Goal: Find specific page/section: Find specific page/section

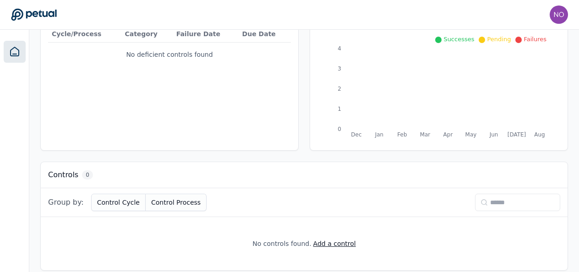
scroll to position [132, 0]
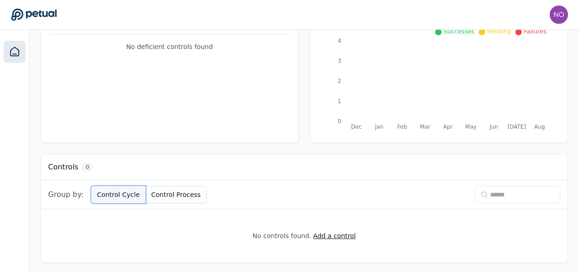
click at [112, 193] on button "Control Cycle" at bounding box center [118, 194] width 55 height 17
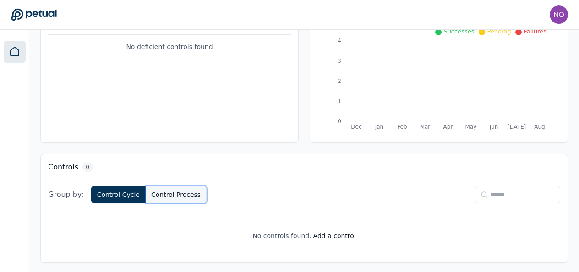
click at [173, 193] on button "Control Process" at bounding box center [176, 194] width 61 height 17
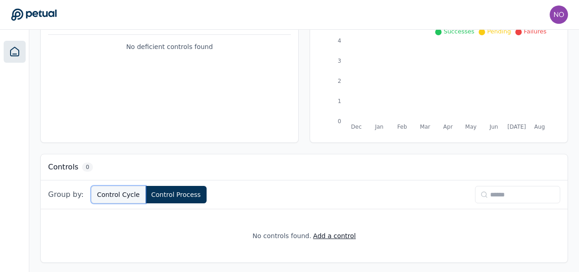
click at [119, 193] on button "Control Cycle" at bounding box center [118, 194] width 55 height 17
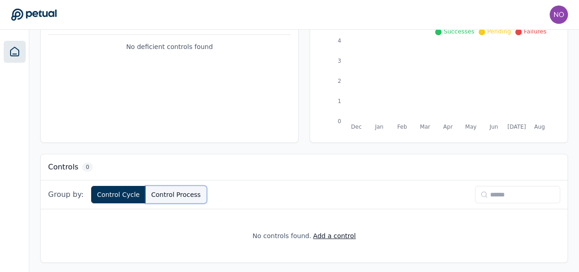
click at [152, 192] on button "Control Process" at bounding box center [176, 194] width 61 height 17
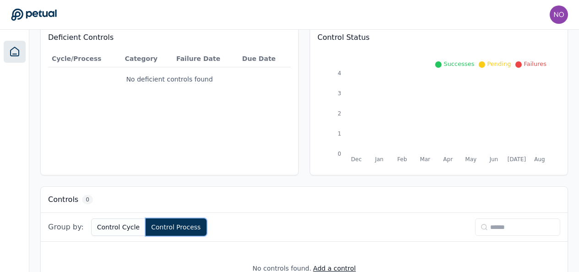
scroll to position [0, 0]
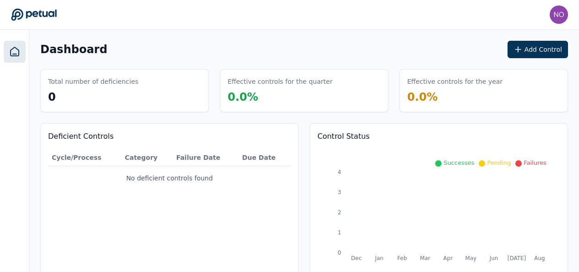
click at [420, 93] on span "0.0 %" at bounding box center [422, 97] width 31 height 13
click at [258, 82] on h3 "Effective controls for the quarter" at bounding box center [280, 81] width 105 height 9
click at [133, 154] on th "Category" at bounding box center [146, 157] width 51 height 17
click at [204, 154] on th "Failure Date" at bounding box center [206, 157] width 66 height 17
click at [255, 155] on th "Due Date" at bounding box center [265, 157] width 52 height 17
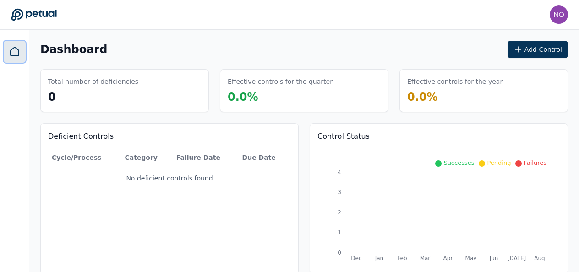
click at [14, 53] on icon at bounding box center [14, 51] width 11 height 11
click at [24, 15] on icon at bounding box center [34, 14] width 46 height 13
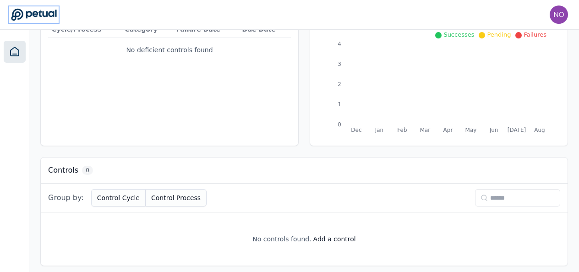
scroll to position [132, 0]
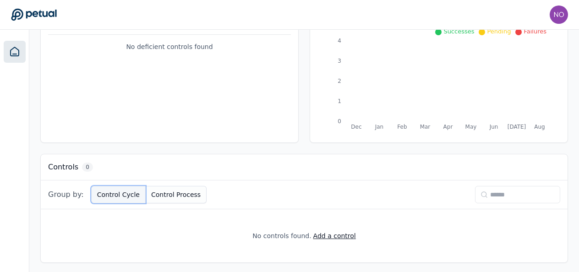
click at [111, 193] on button "Control Cycle" at bounding box center [118, 194] width 55 height 17
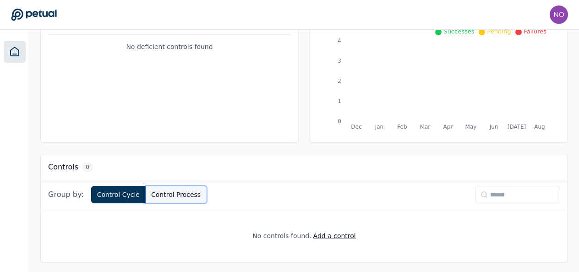
click at [162, 195] on button "Control Process" at bounding box center [176, 194] width 61 height 17
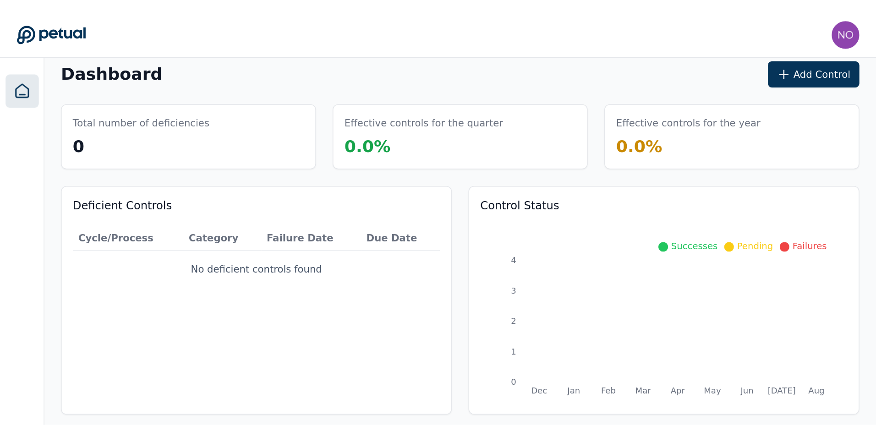
scroll to position [0, 0]
